Goal: Information Seeking & Learning: Check status

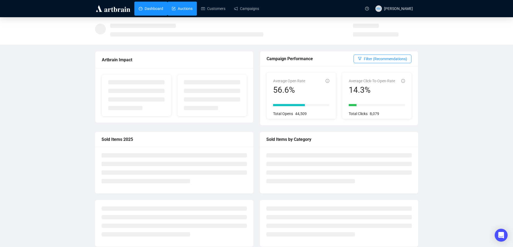
click at [190, 6] on link "Auctions" at bounding box center [182, 9] width 21 height 14
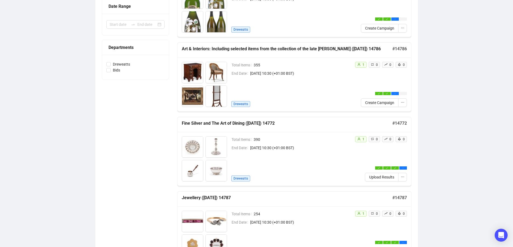
scroll to position [162, 0]
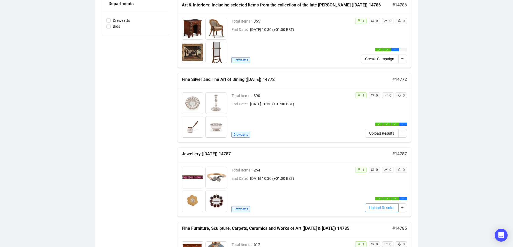
click at [387, 207] on span "Upload Results" at bounding box center [381, 208] width 25 height 6
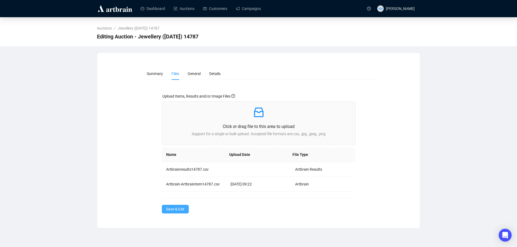
click at [181, 212] on span "Save & Exit" at bounding box center [175, 210] width 18 height 6
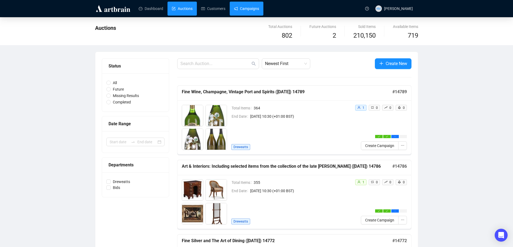
click at [257, 8] on link "Campaigns" at bounding box center [246, 9] width 25 height 14
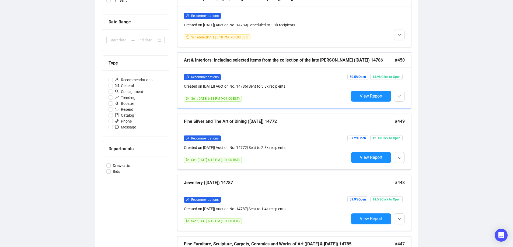
scroll to position [108, 0]
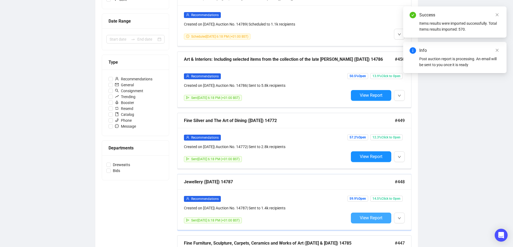
click at [362, 218] on span "View Report" at bounding box center [371, 218] width 23 height 5
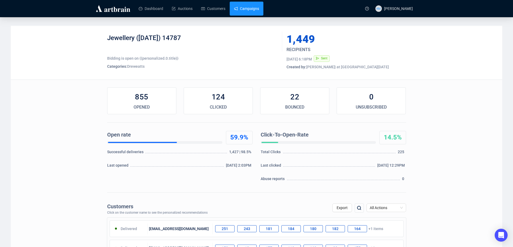
click at [242, 7] on link "Campaigns" at bounding box center [246, 9] width 25 height 14
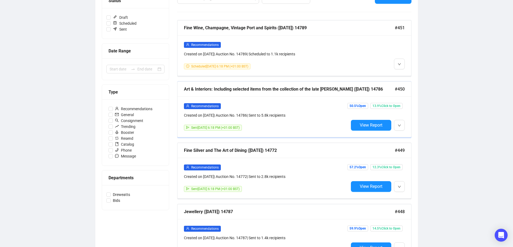
scroll to position [108, 0]
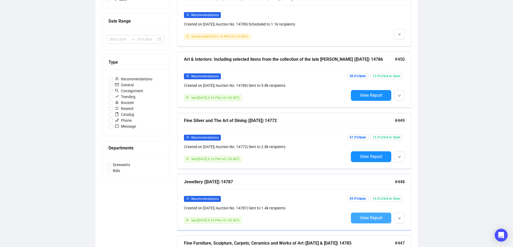
click at [367, 219] on span "View Report" at bounding box center [371, 218] width 23 height 5
